Goal: Obtain resource: Download file/media

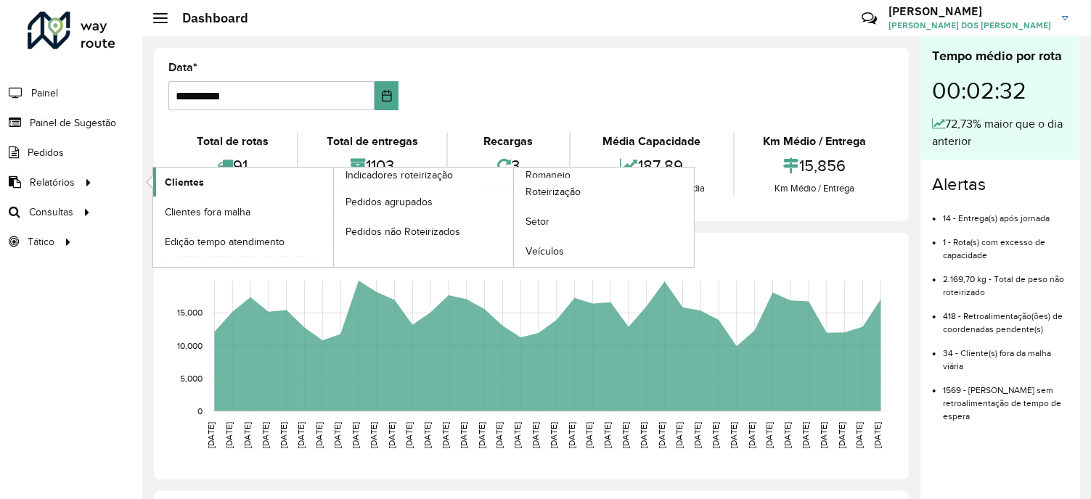
click at [199, 181] on span "Clientes" at bounding box center [184, 182] width 39 height 15
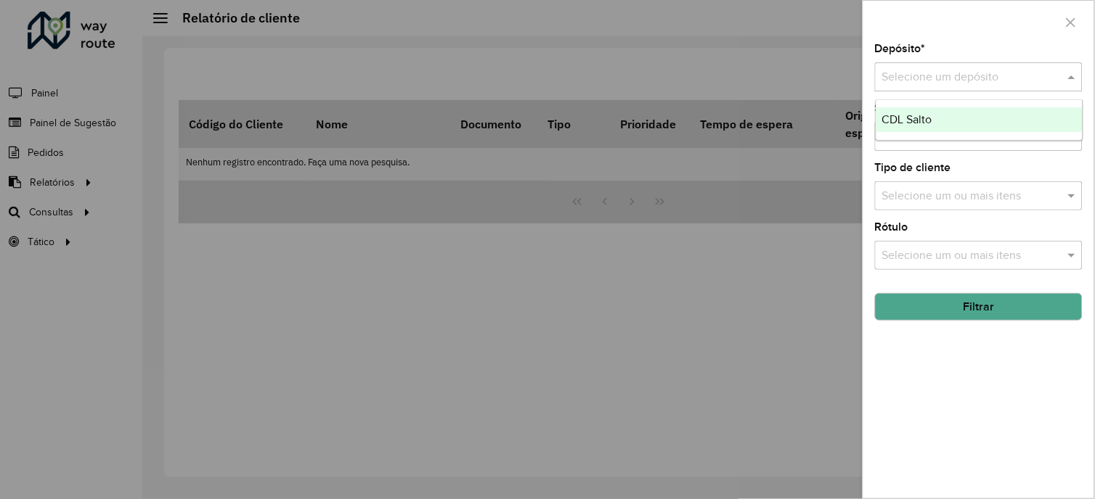
click at [939, 73] on input "text" at bounding box center [964, 77] width 164 height 17
click at [901, 134] on ng-dropdown-panel "CDL Salto" at bounding box center [980, 119] width 208 height 41
click at [901, 127] on div "CDL Salto" at bounding box center [979, 119] width 206 height 25
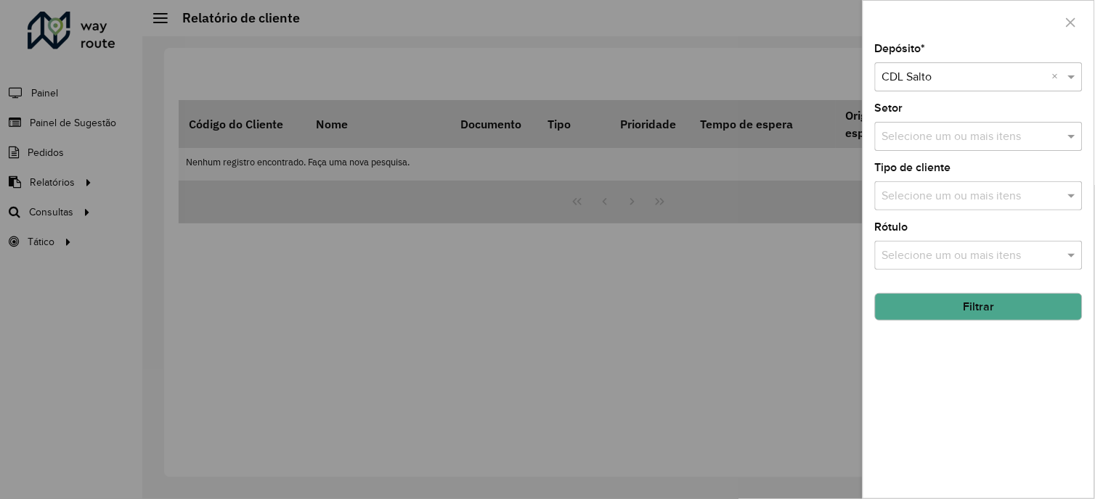
click at [944, 312] on button "Filtrar" at bounding box center [979, 307] width 208 height 28
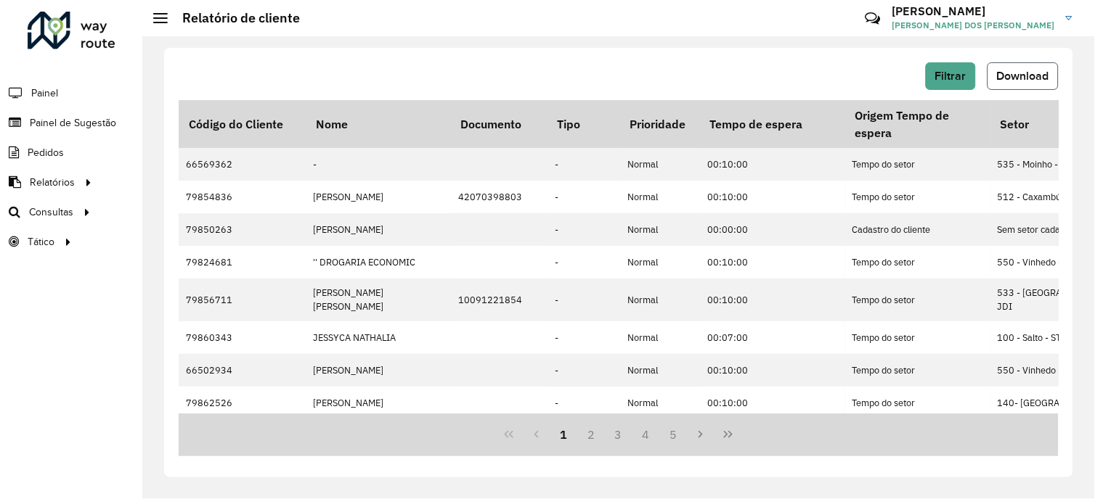
click at [1005, 85] on button "Download" at bounding box center [1022, 76] width 71 height 28
